Goal: Transaction & Acquisition: Purchase product/service

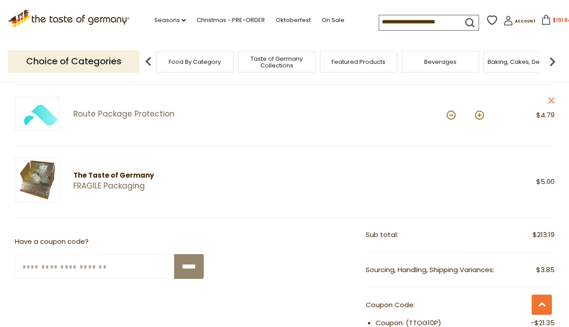
scroll to position [636, 0]
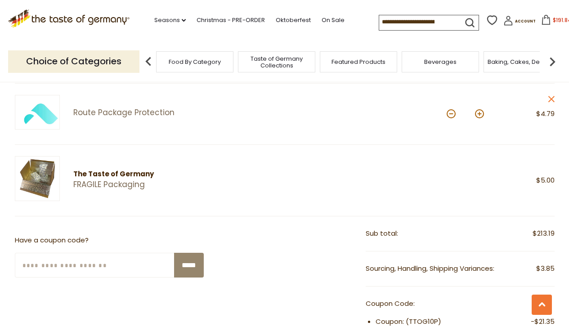
click at [80, 265] on input "Enter Your Coupon Code" at bounding box center [95, 265] width 160 height 25
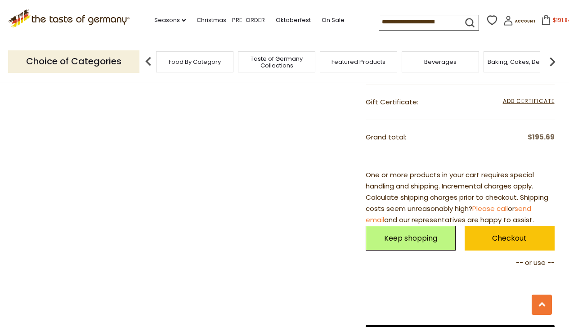
scroll to position [944, 0]
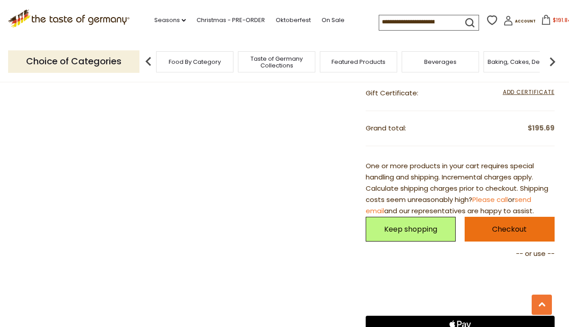
click at [493, 228] on link "Checkout" at bounding box center [509, 229] width 90 height 25
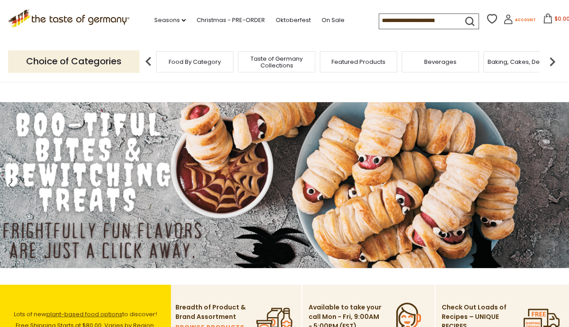
click at [517, 21] on span "Account" at bounding box center [525, 20] width 21 height 5
